Goal: Check status: Check status

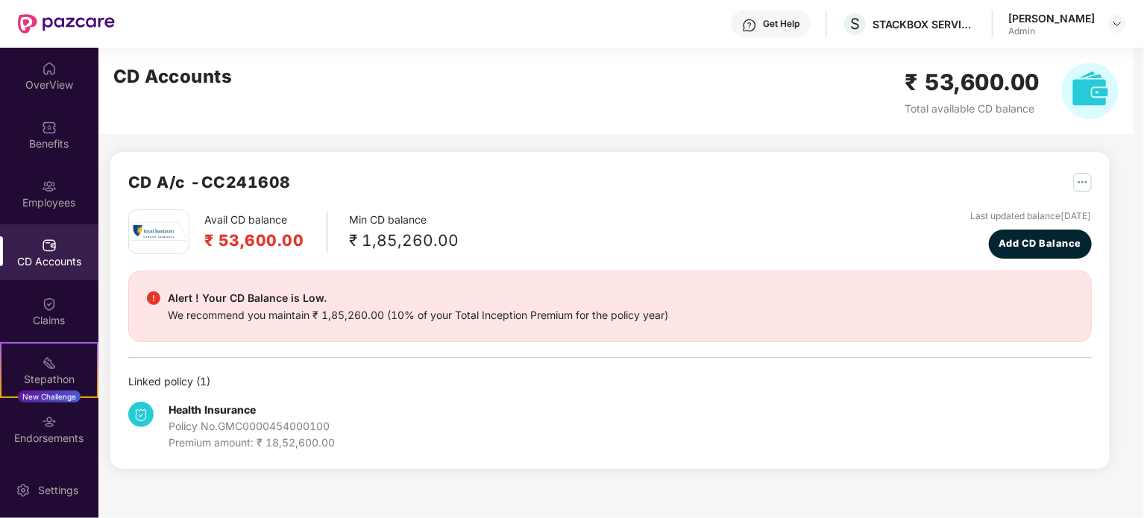
click at [46, 273] on div "CD Accounts" at bounding box center [49, 252] width 98 height 56
click at [52, 88] on div "OverView" at bounding box center [49, 85] width 98 height 15
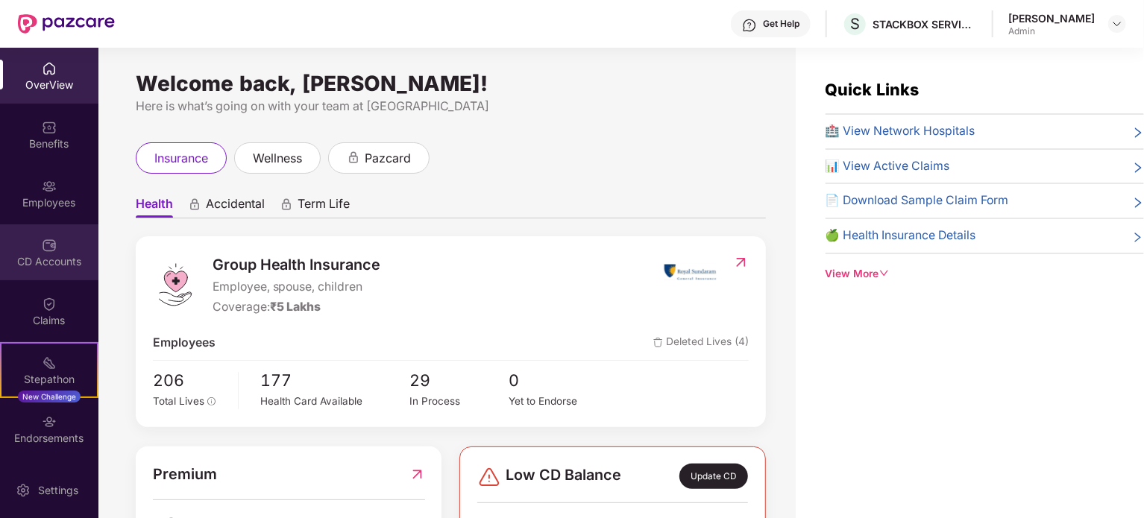
click at [50, 269] on div "CD Accounts" at bounding box center [49, 252] width 98 height 56
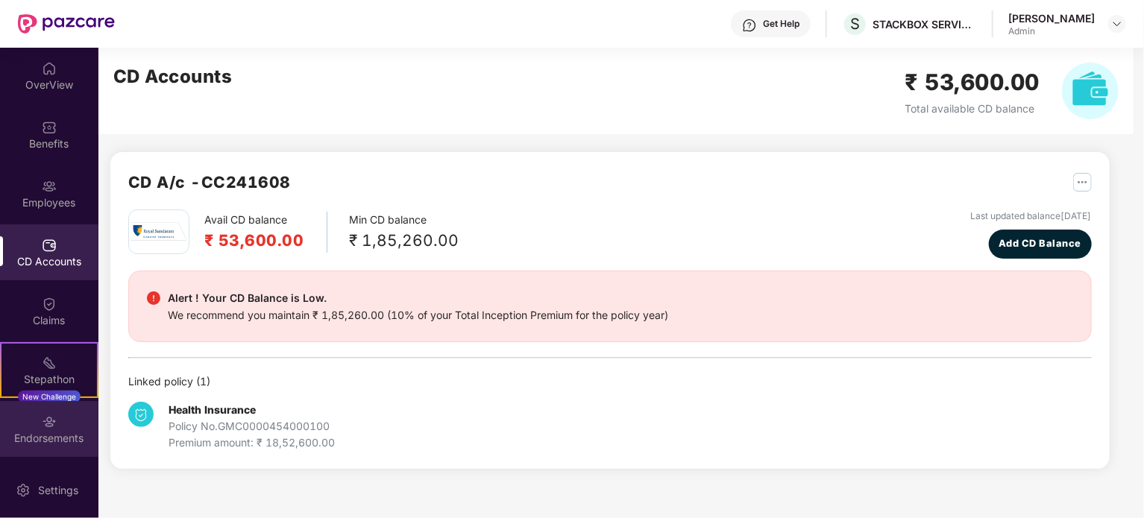
click at [46, 411] on div "Endorsements" at bounding box center [49, 429] width 98 height 56
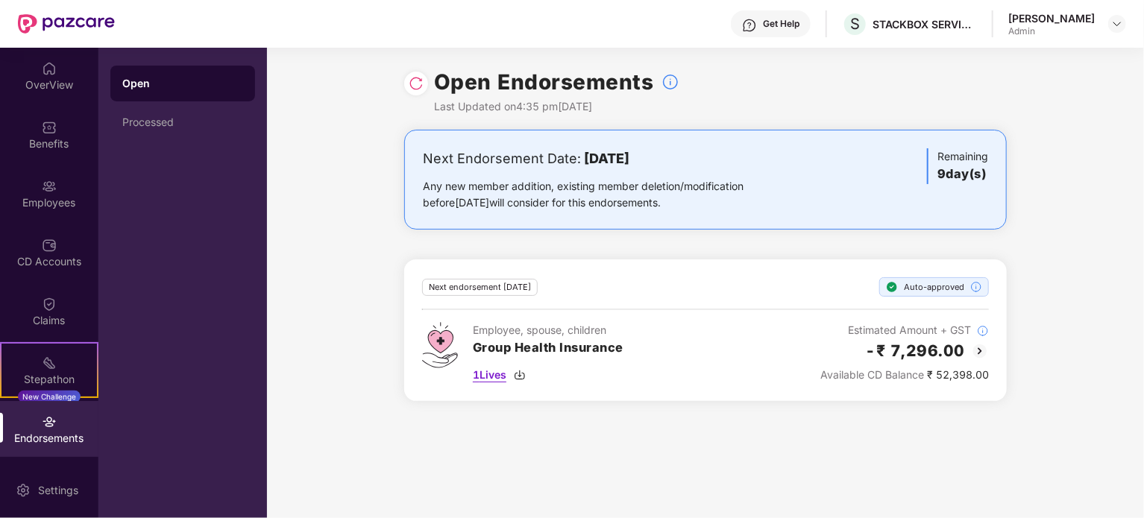
click at [498, 377] on span "1 Lives" at bounding box center [490, 375] width 34 height 16
click at [138, 119] on div "Processed" at bounding box center [182, 122] width 121 height 12
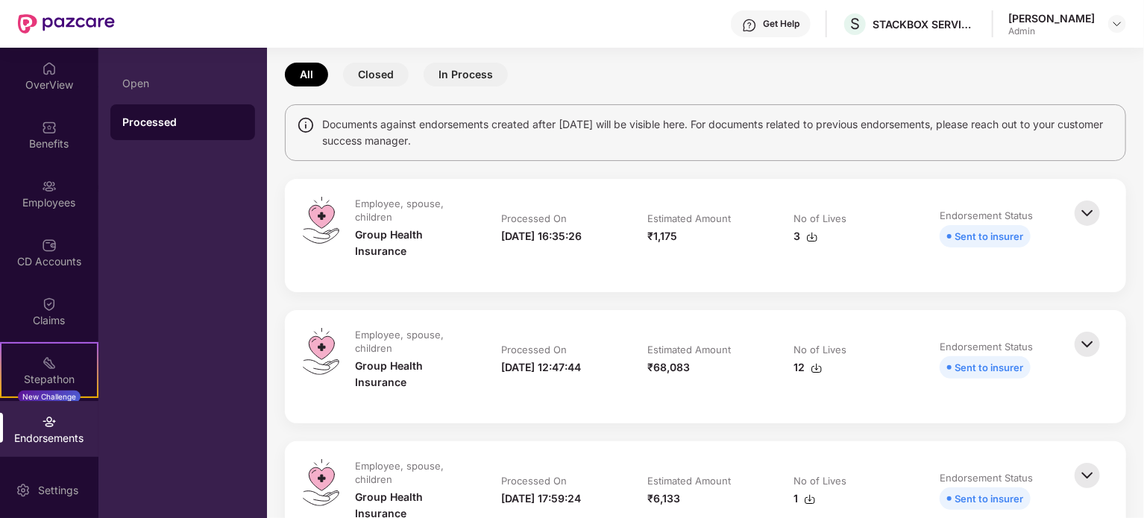
scroll to position [65, 0]
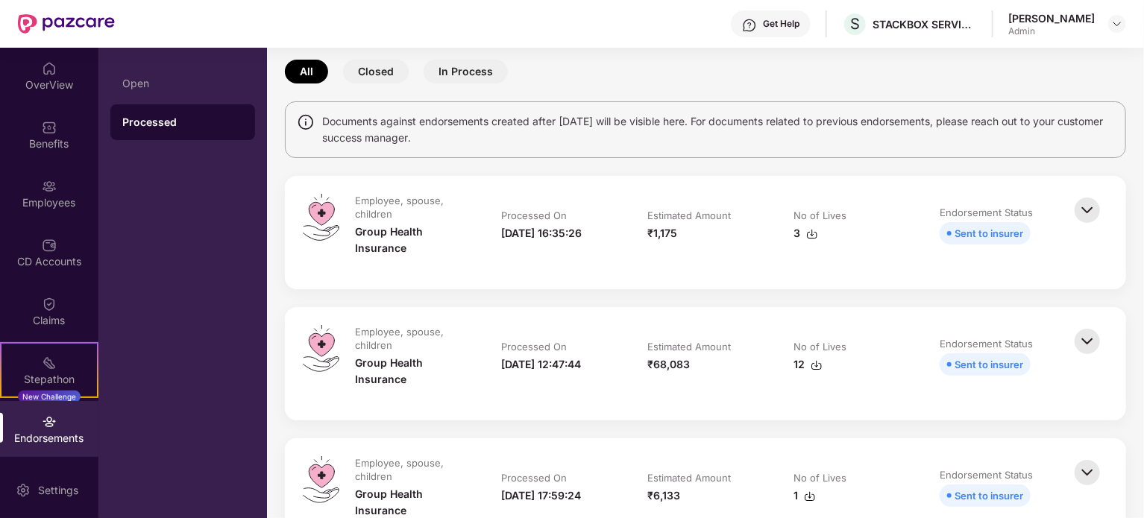
click at [1088, 218] on img at bounding box center [1087, 210] width 33 height 33
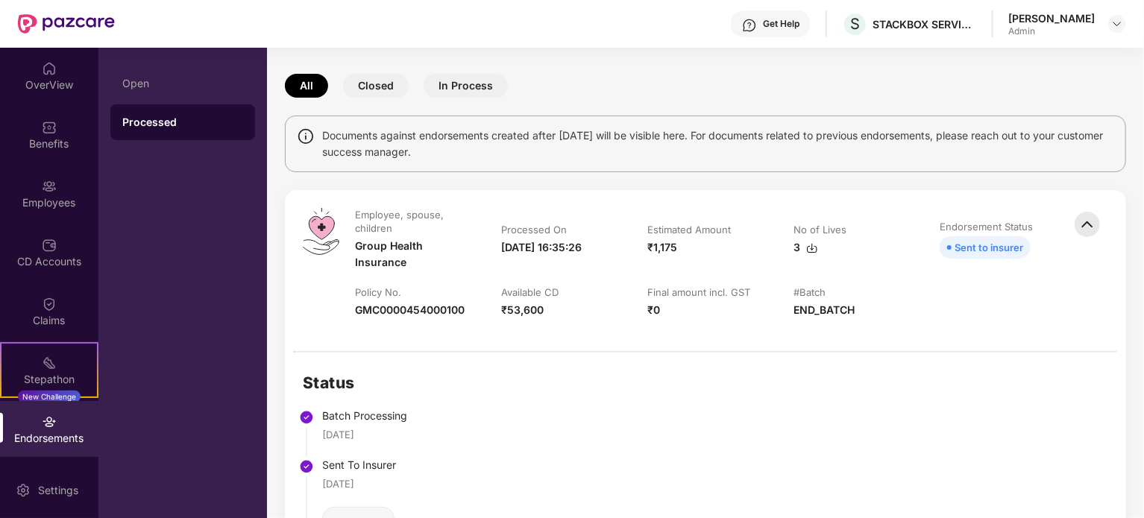
scroll to position [0, 0]
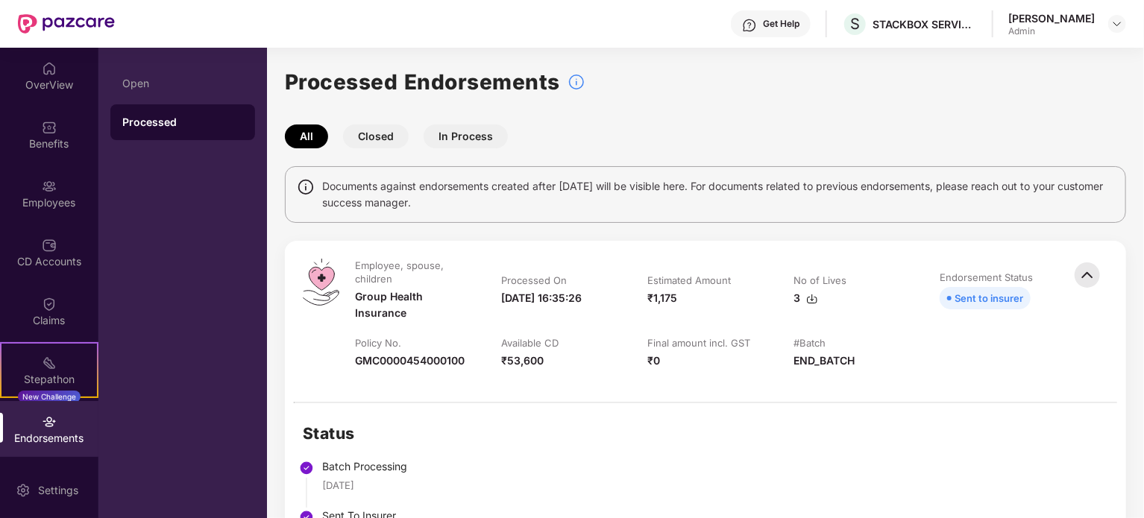
click at [812, 297] on img at bounding box center [812, 299] width 12 height 12
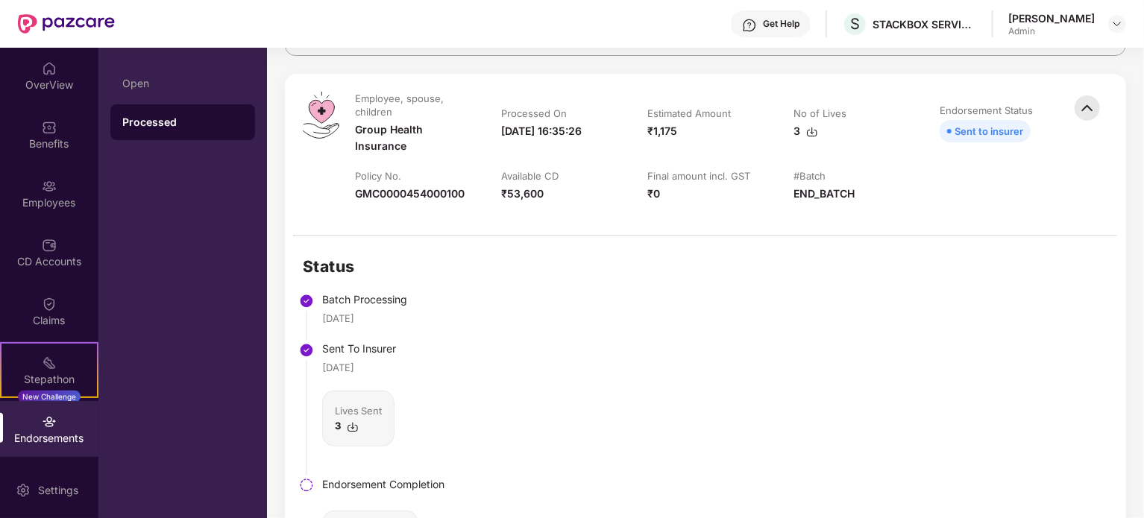
scroll to position [169, 0]
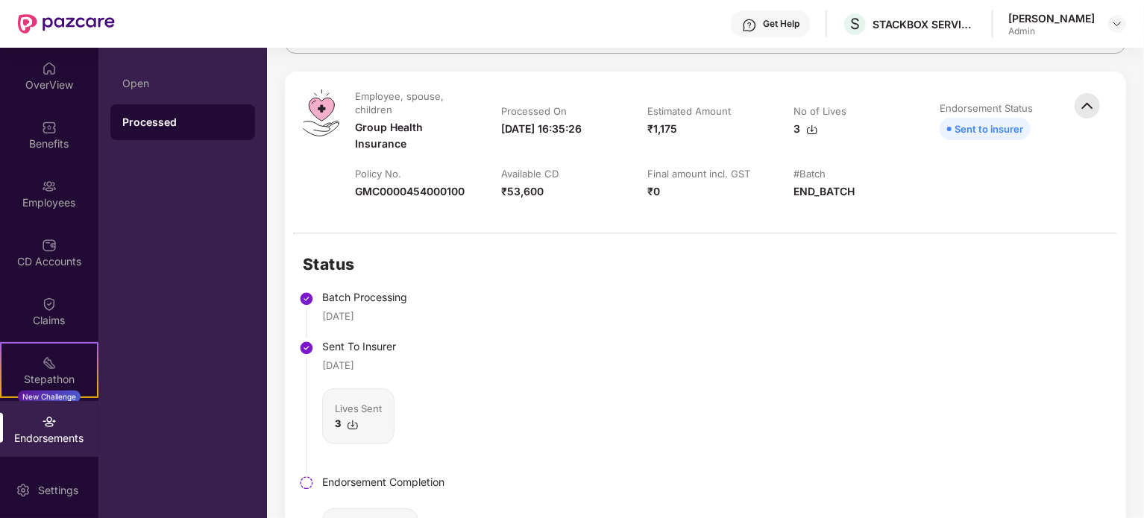
drag, startPoint x: 894, startPoint y: 342, endPoint x: 830, endPoint y: 369, distance: 68.8
click at [830, 369] on div "Status Batch Processing [DATE] Sent To Insurer [DATE] Lives Sent 3 Endorsement …" at bounding box center [705, 425] width 841 height 383
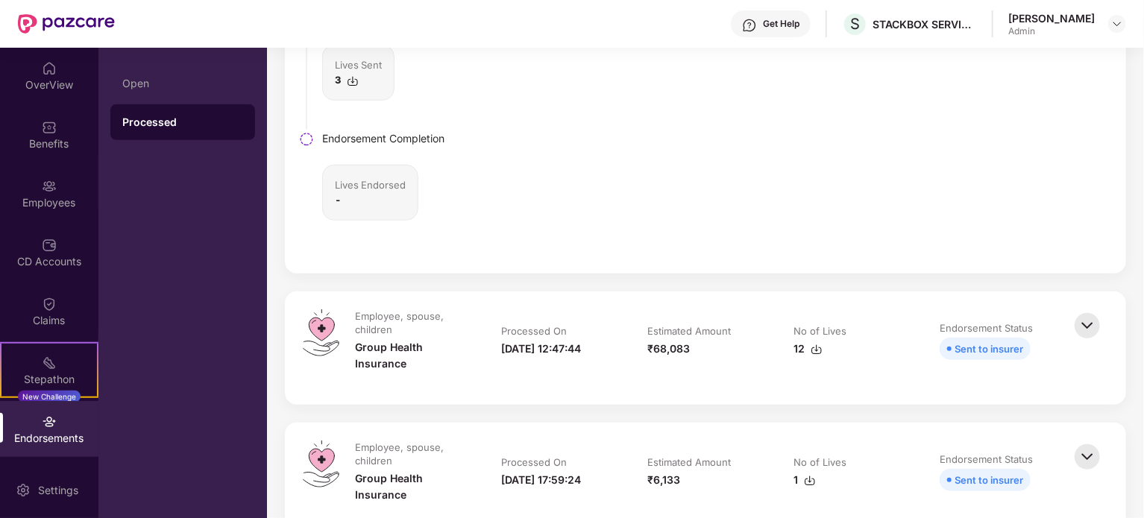
scroll to position [550, 0]
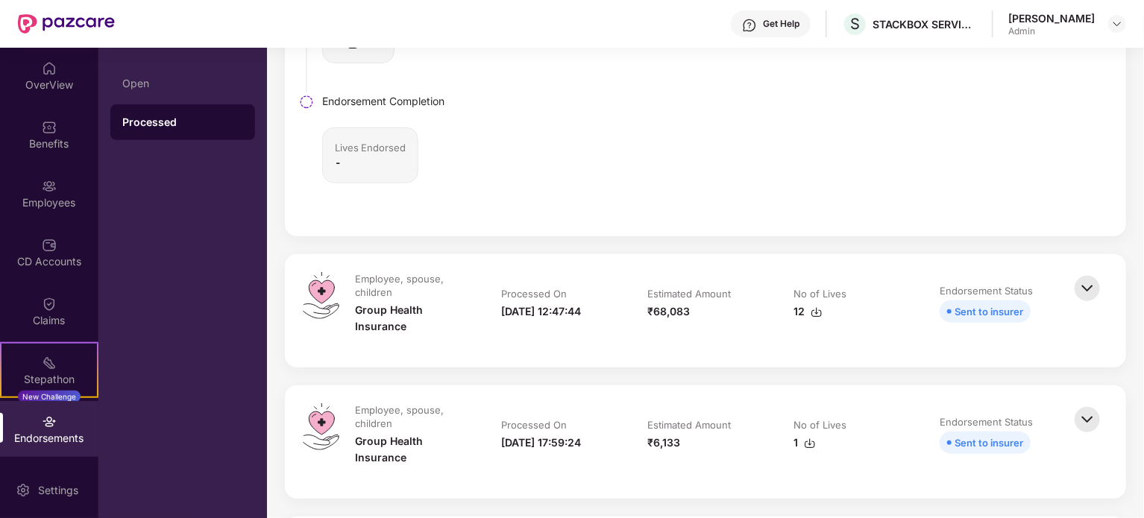
click at [812, 310] on img at bounding box center [816, 312] width 12 height 12
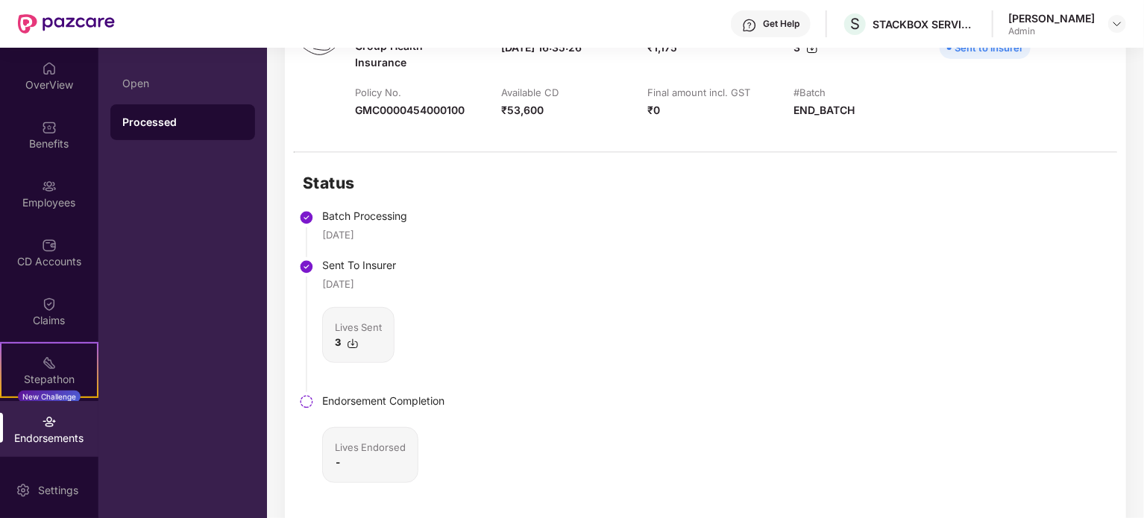
scroll to position [0, 0]
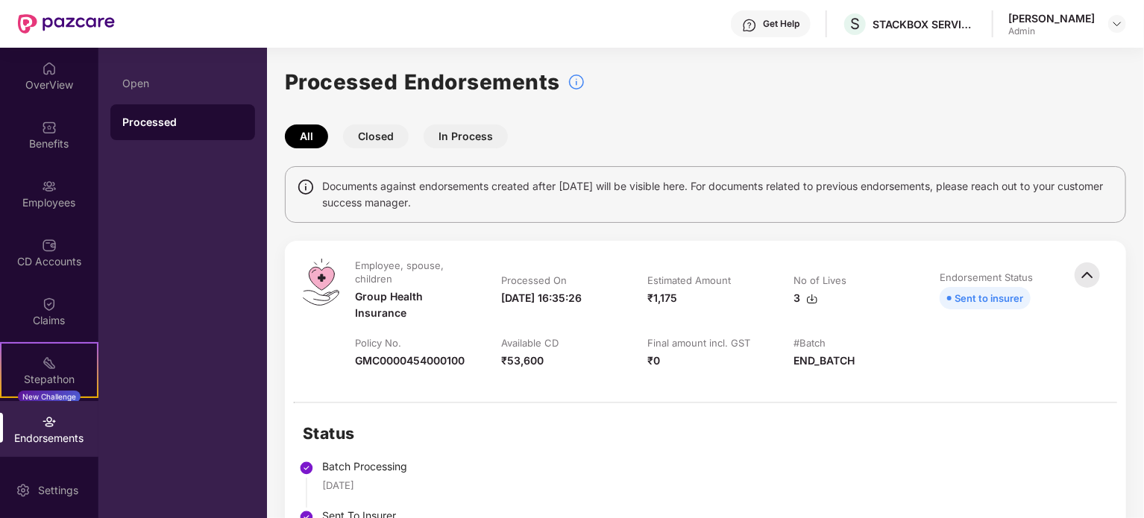
click at [465, 141] on button "In Process" at bounding box center [465, 136] width 84 height 24
click at [469, 139] on button "In Process" at bounding box center [465, 136] width 84 height 24
click at [374, 145] on button "Closed" at bounding box center [376, 136] width 66 height 24
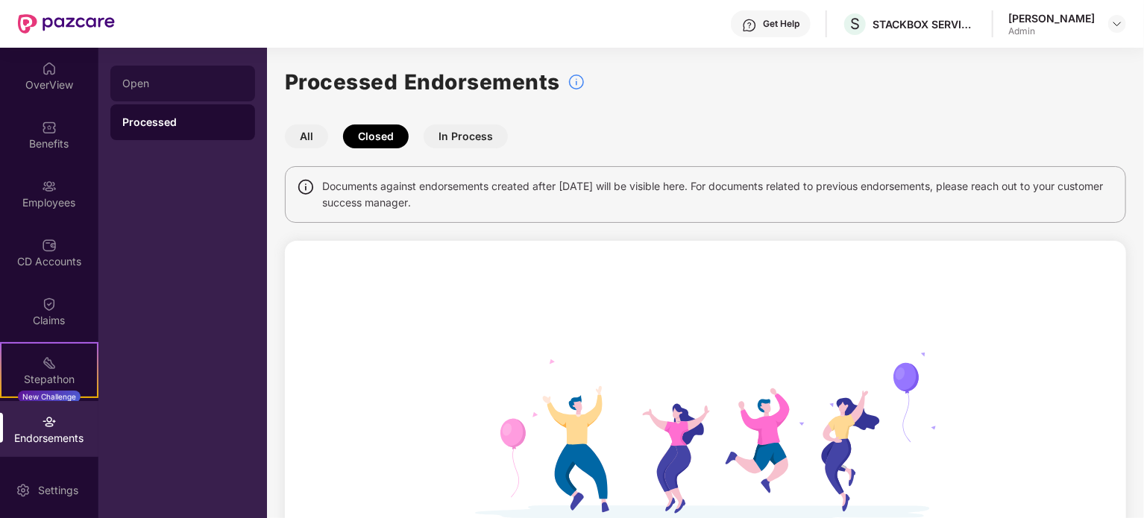
click at [146, 85] on div "Open" at bounding box center [182, 84] width 121 height 12
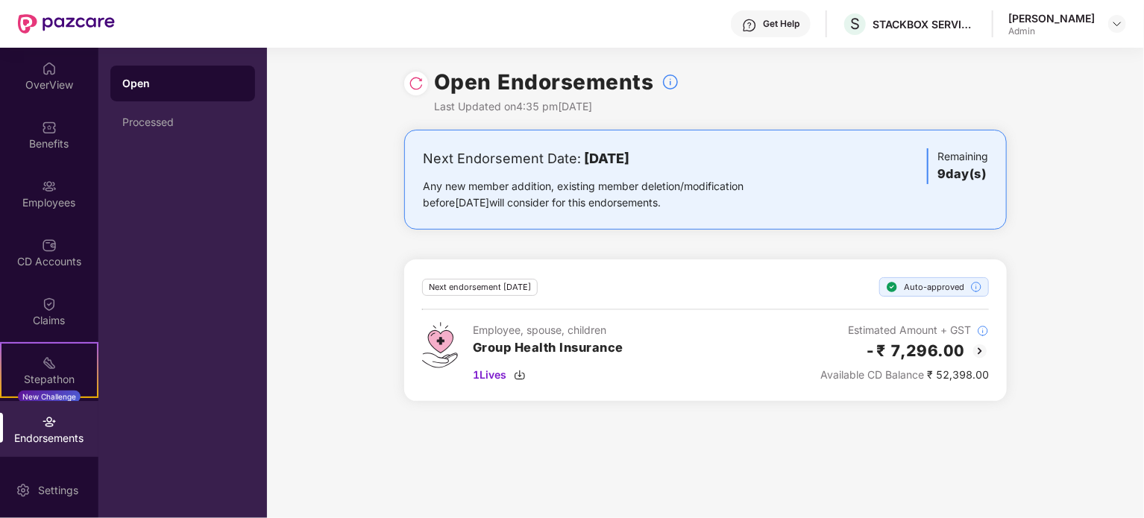
click at [412, 79] on img at bounding box center [416, 83] width 15 height 15
click at [42, 193] on img at bounding box center [49, 186] width 15 height 15
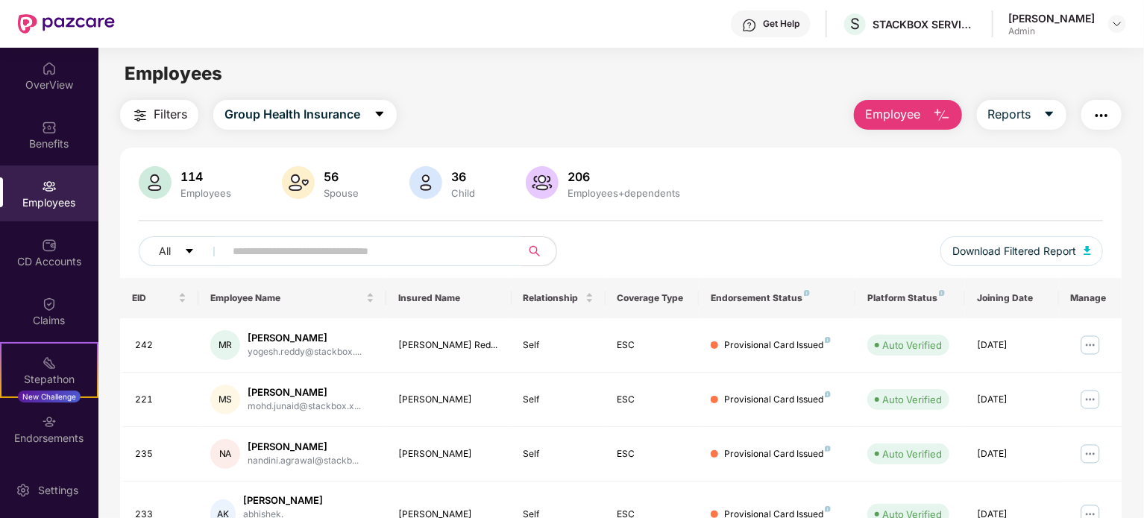
click at [283, 257] on input "text" at bounding box center [367, 251] width 268 height 22
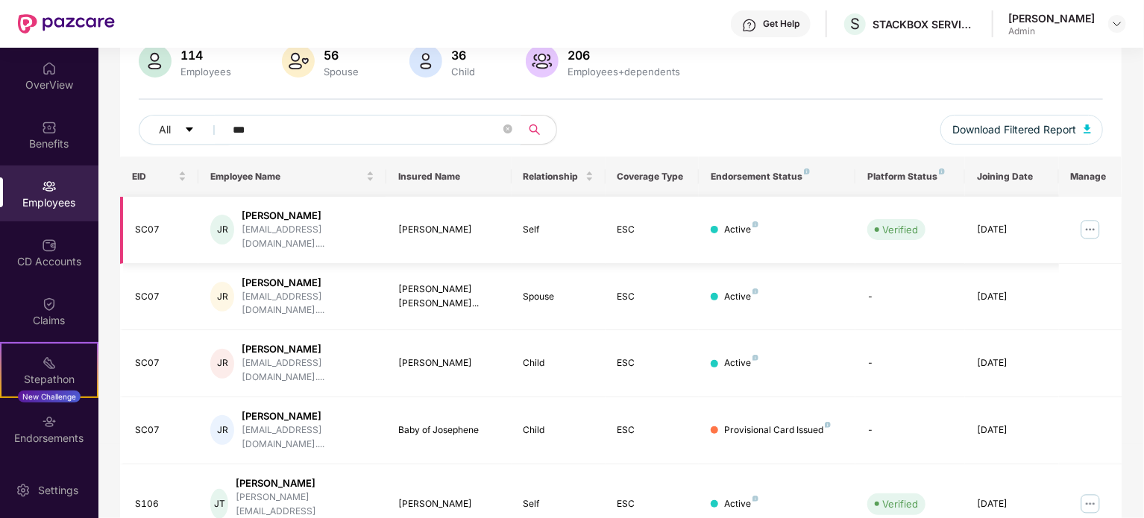
scroll to position [121, 0]
type input "***"
click at [826, 424] on div "Provisional Card Issued" at bounding box center [777, 431] width 107 height 14
click at [1085, 229] on img at bounding box center [1090, 230] width 24 height 24
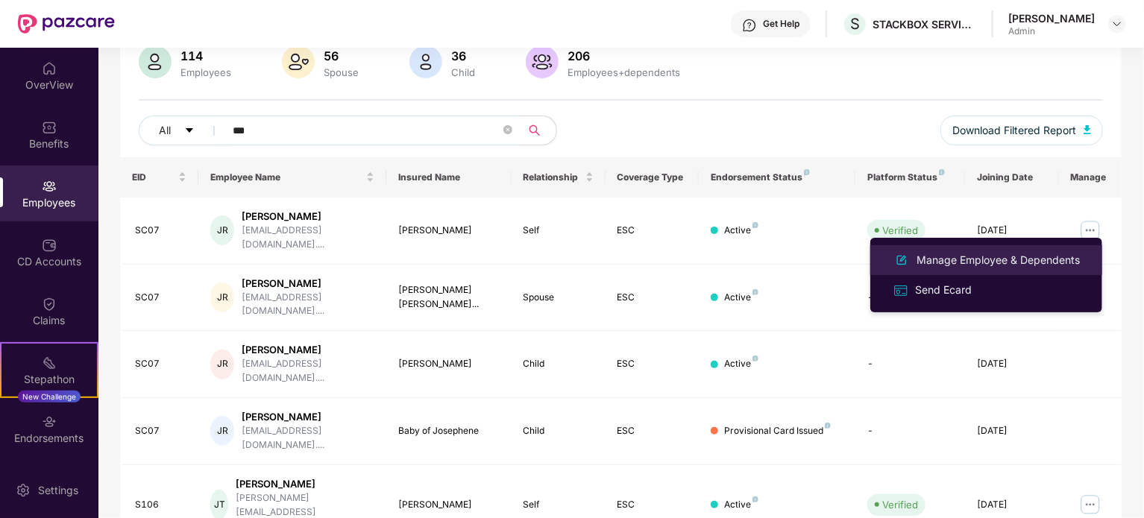
click at [988, 259] on div "Manage Employee & Dependents" at bounding box center [997, 260] width 169 height 16
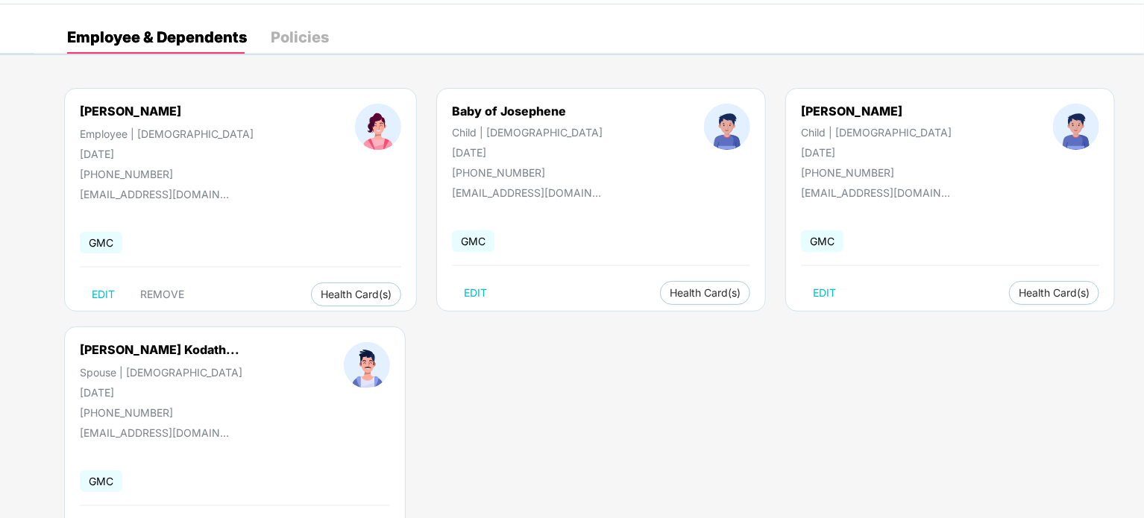
scroll to position [0, 0]
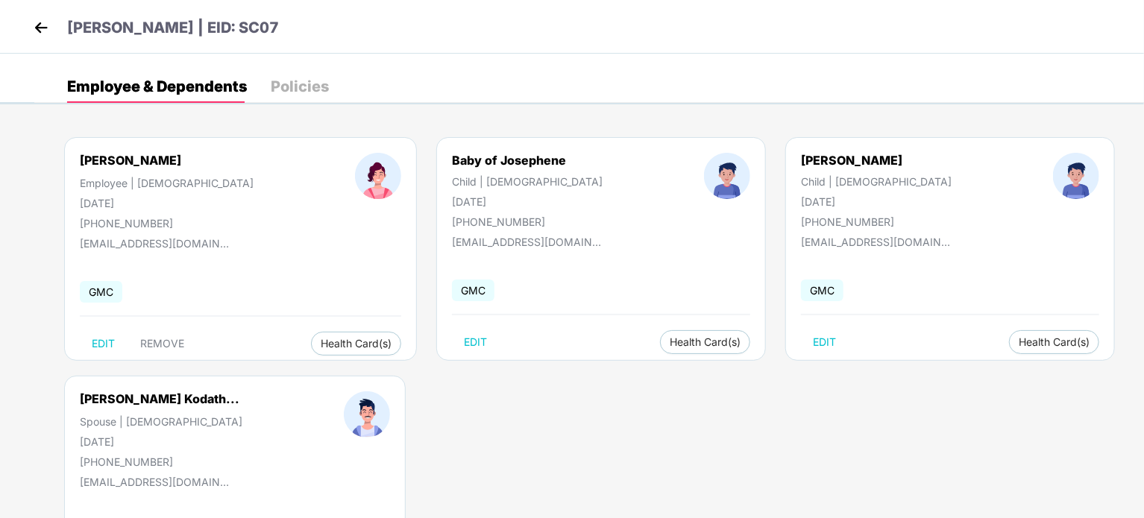
click at [280, 87] on div "Policies" at bounding box center [300, 86] width 58 height 15
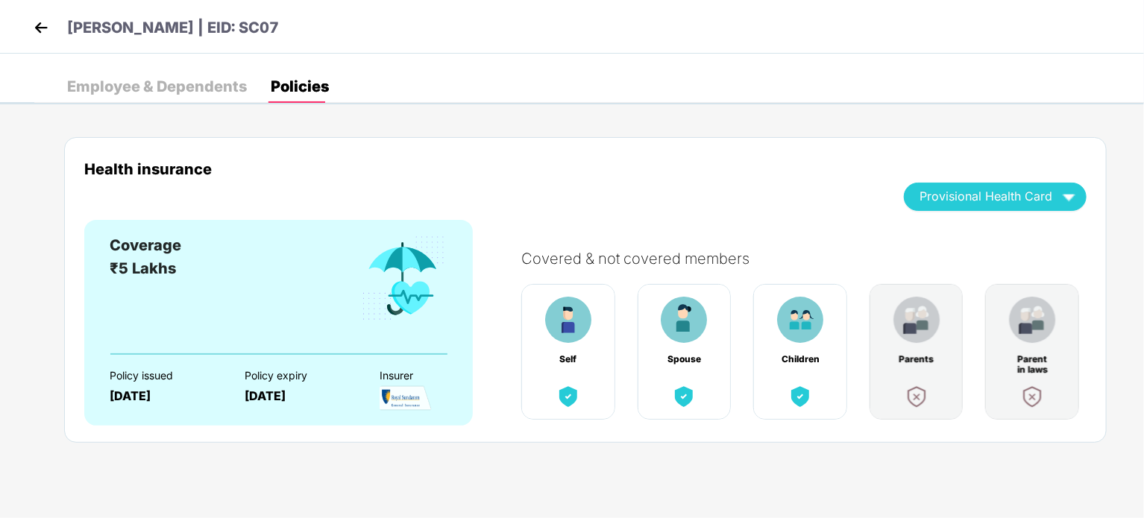
click at [212, 79] on div "Employee & Dependents" at bounding box center [157, 86] width 180 height 15
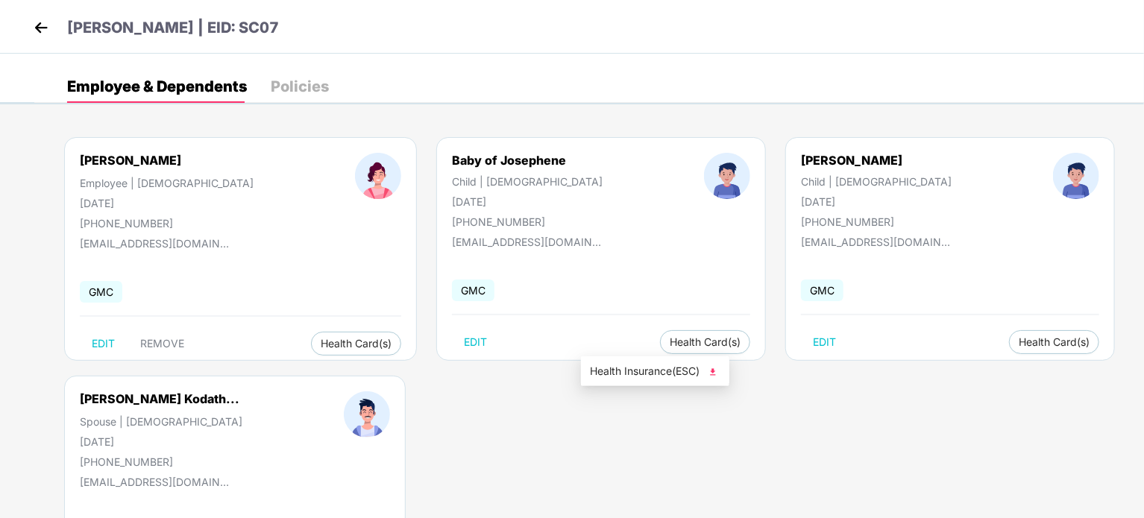
click at [719, 373] on img at bounding box center [712, 372] width 15 height 15
click at [405, 375] on img at bounding box center [403, 373] width 15 height 15
click at [1005, 368] on img at bounding box center [1000, 372] width 15 height 15
click at [298, 84] on div "Policies" at bounding box center [300, 86] width 58 height 15
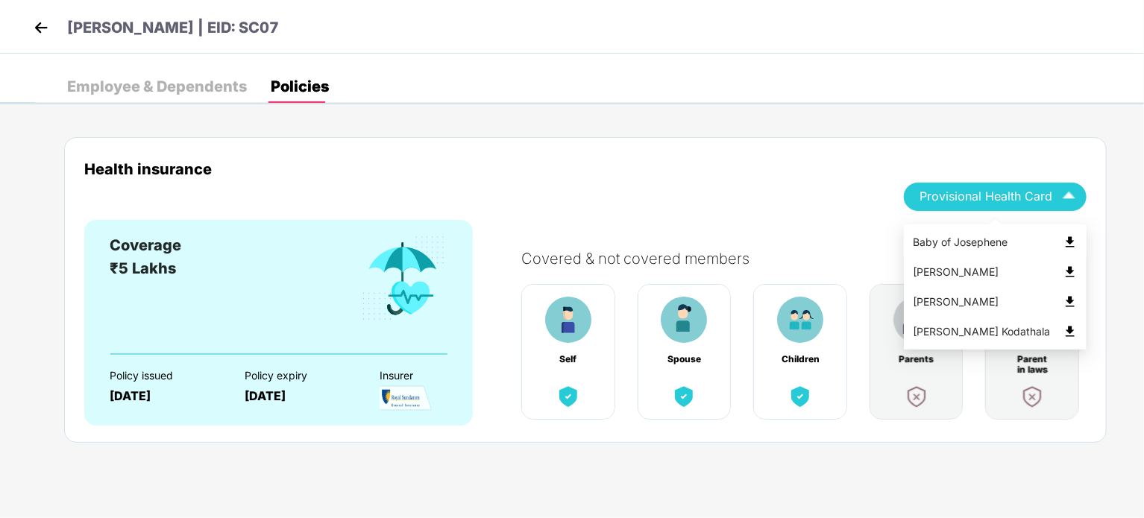
click at [1070, 243] on img at bounding box center [1069, 242] width 15 height 15
